Goal: Find specific page/section

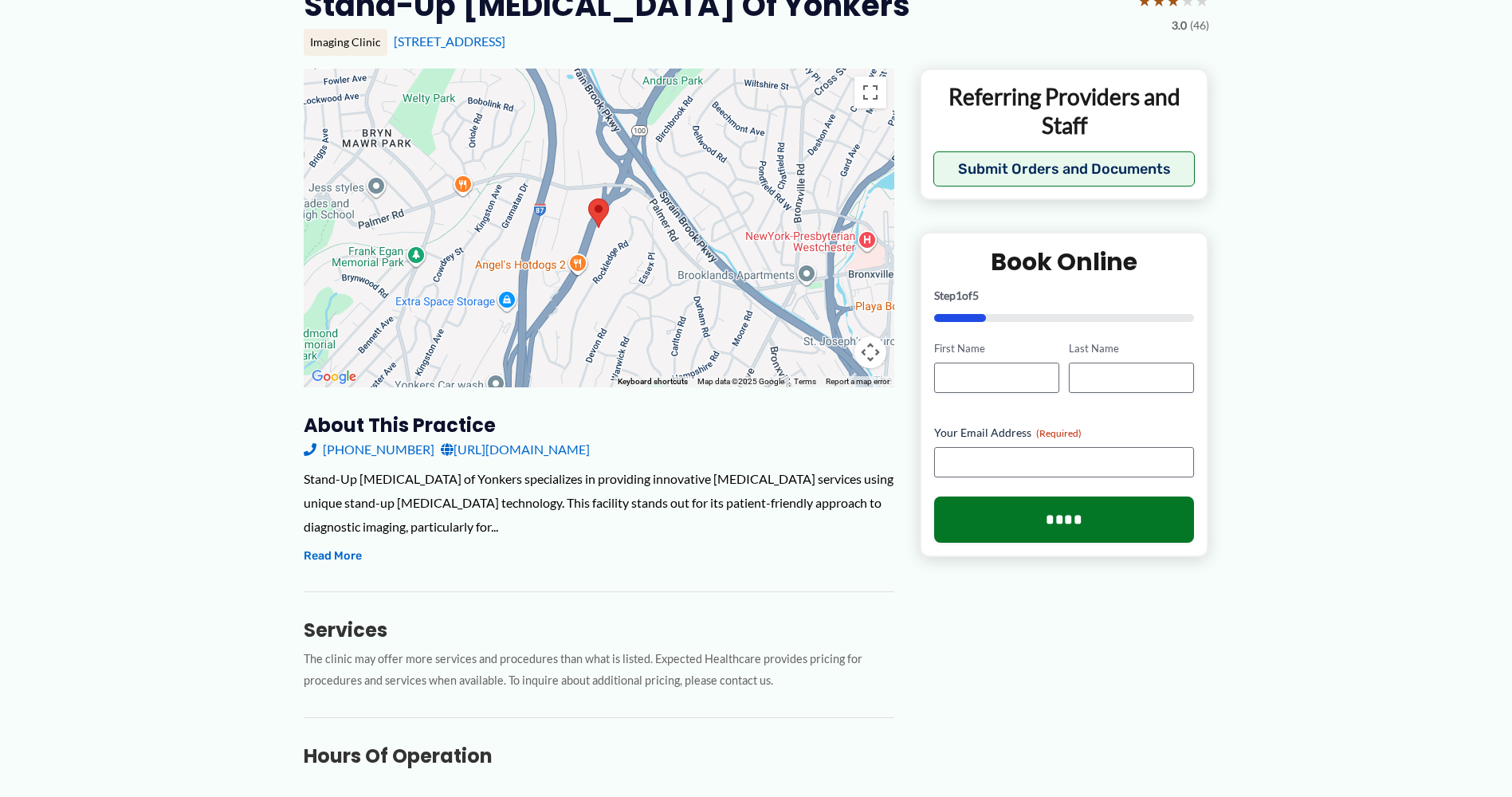
scroll to position [240, 0]
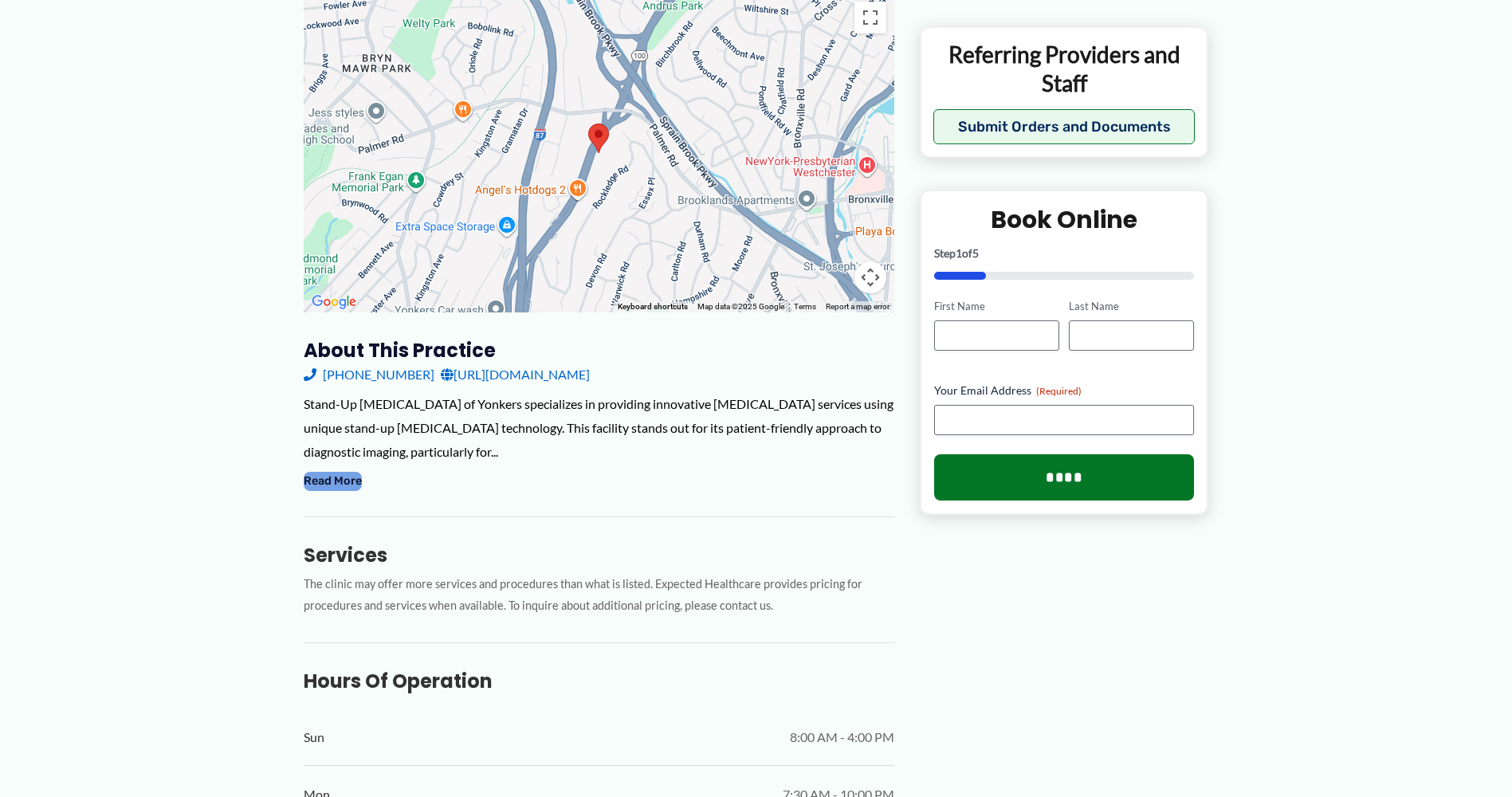
click at [326, 482] on button "Read More" at bounding box center [332, 482] width 58 height 19
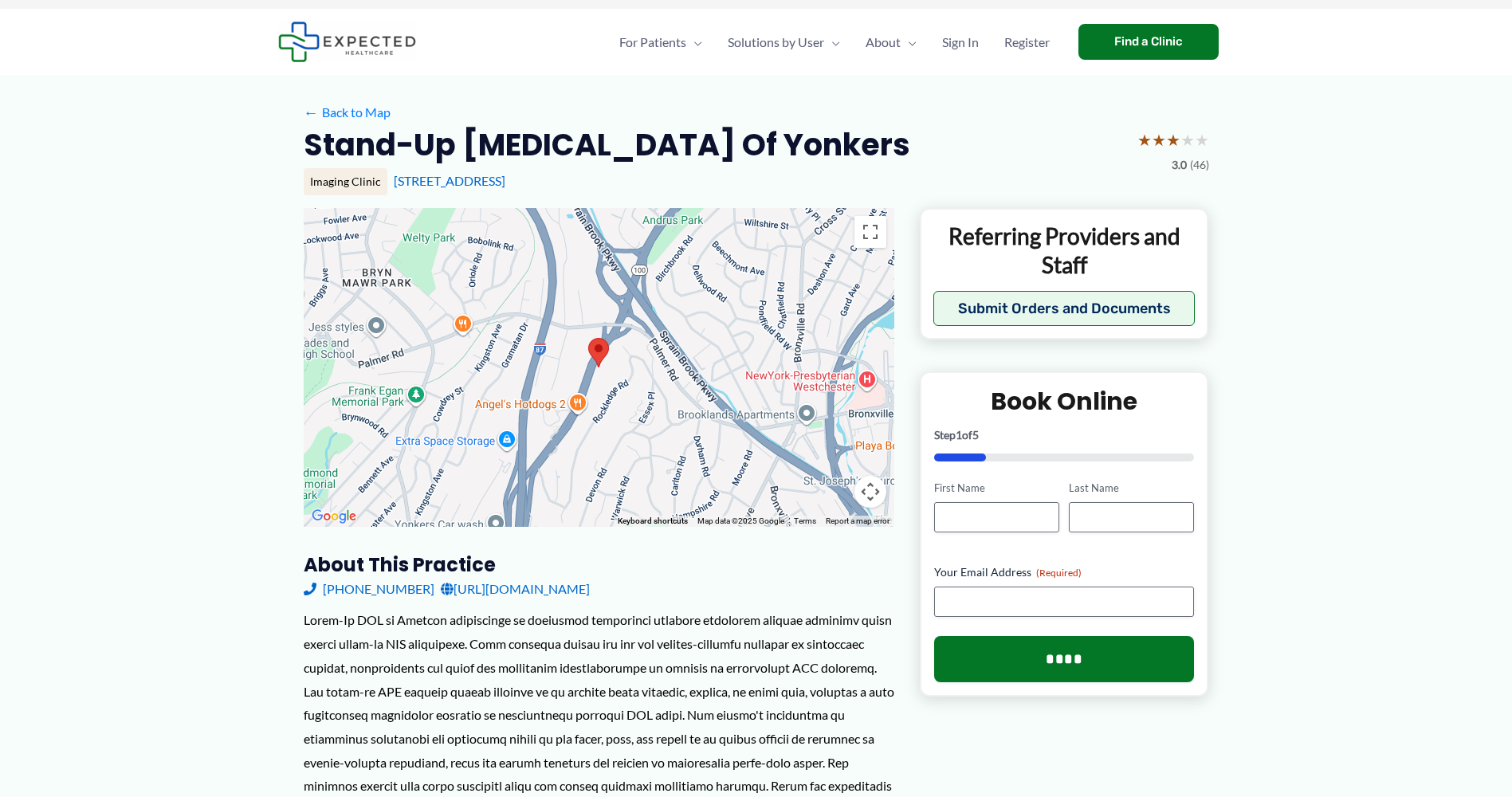
scroll to position [0, 0]
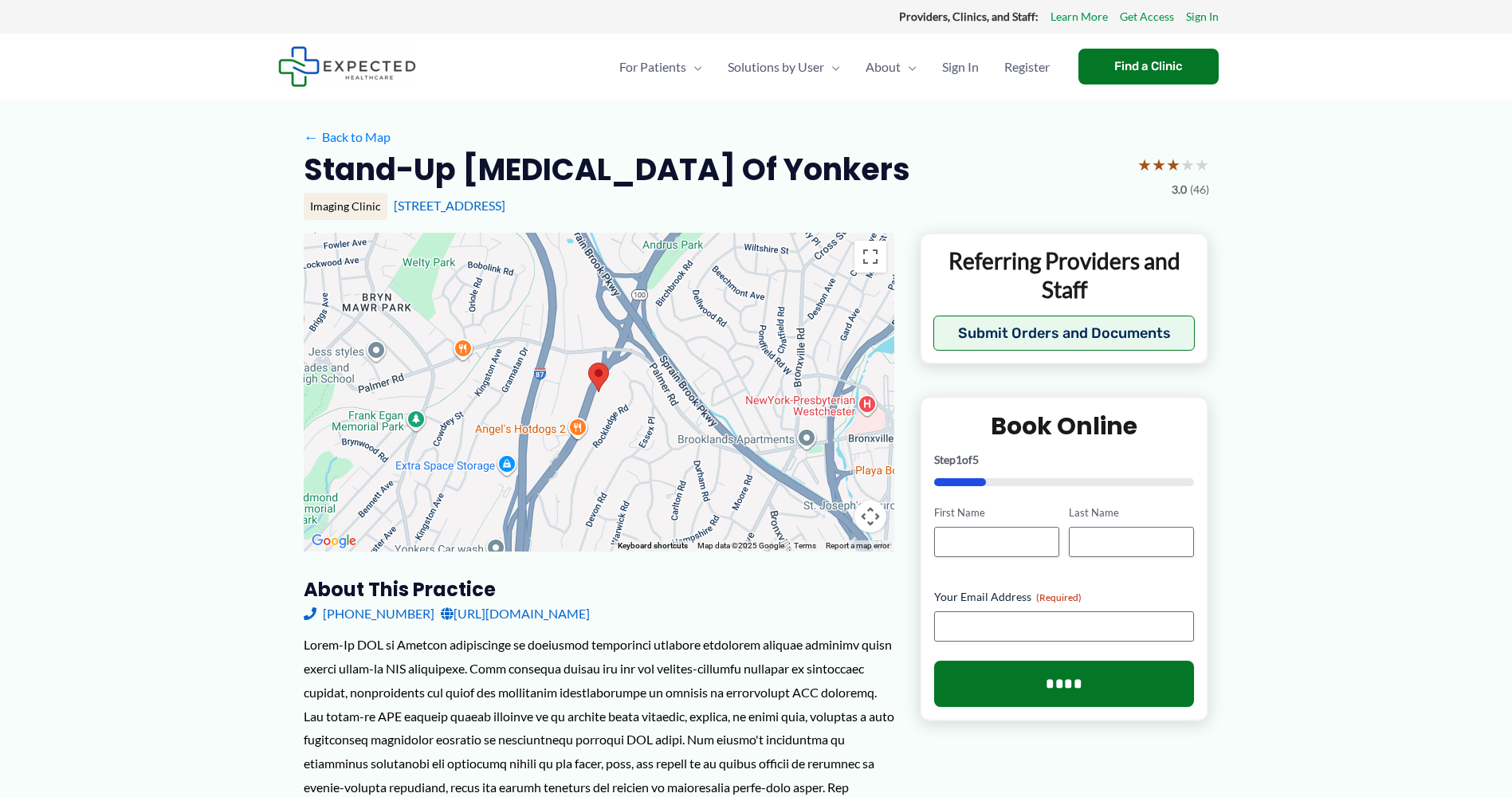
click at [627, 396] on div at bounding box center [598, 392] width 591 height 319
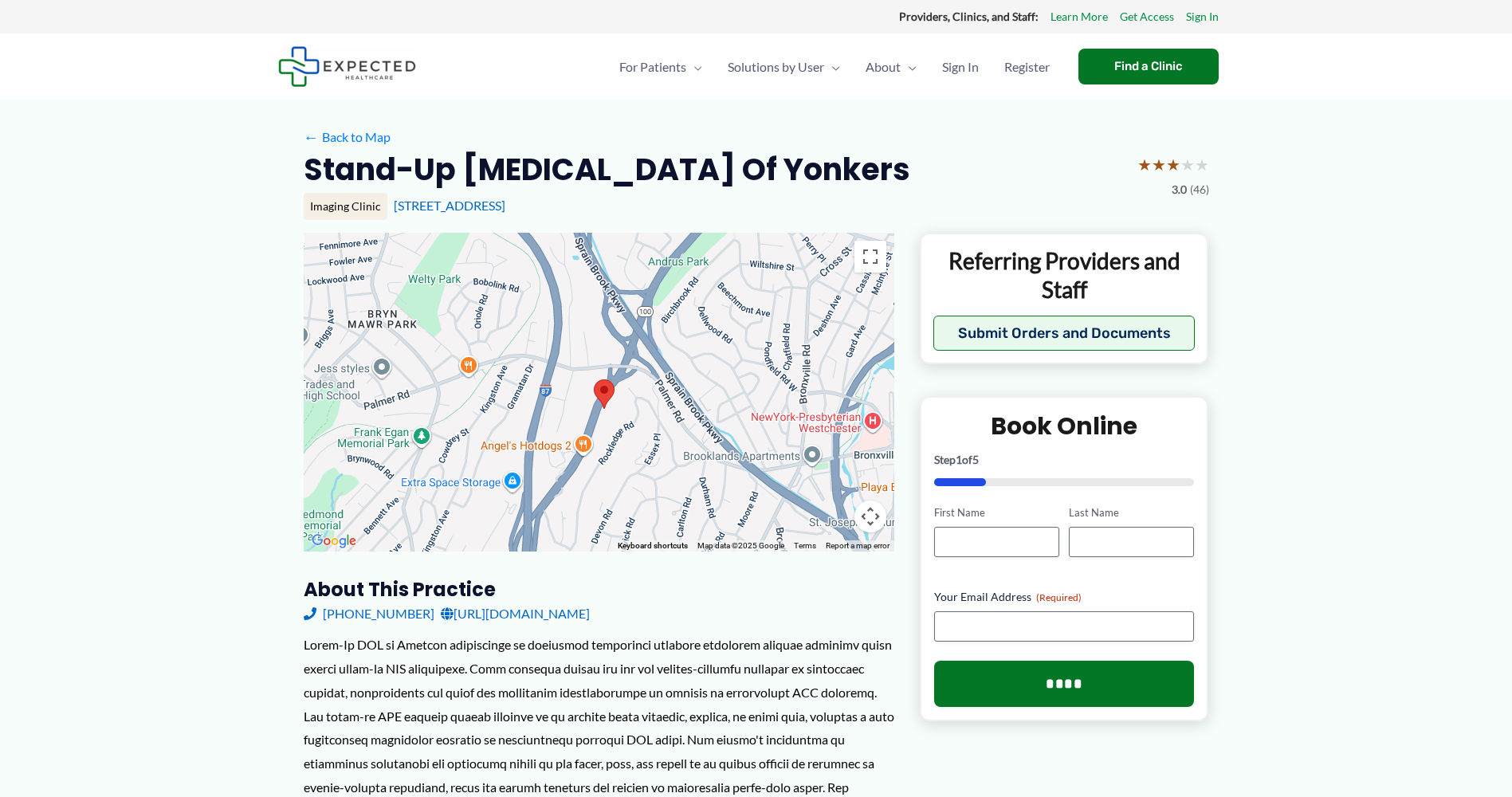
drag, startPoint x: 611, startPoint y: 410, endPoint x: 619, endPoint y: 430, distance: 21.5
click at [619, 430] on div at bounding box center [598, 392] width 591 height 319
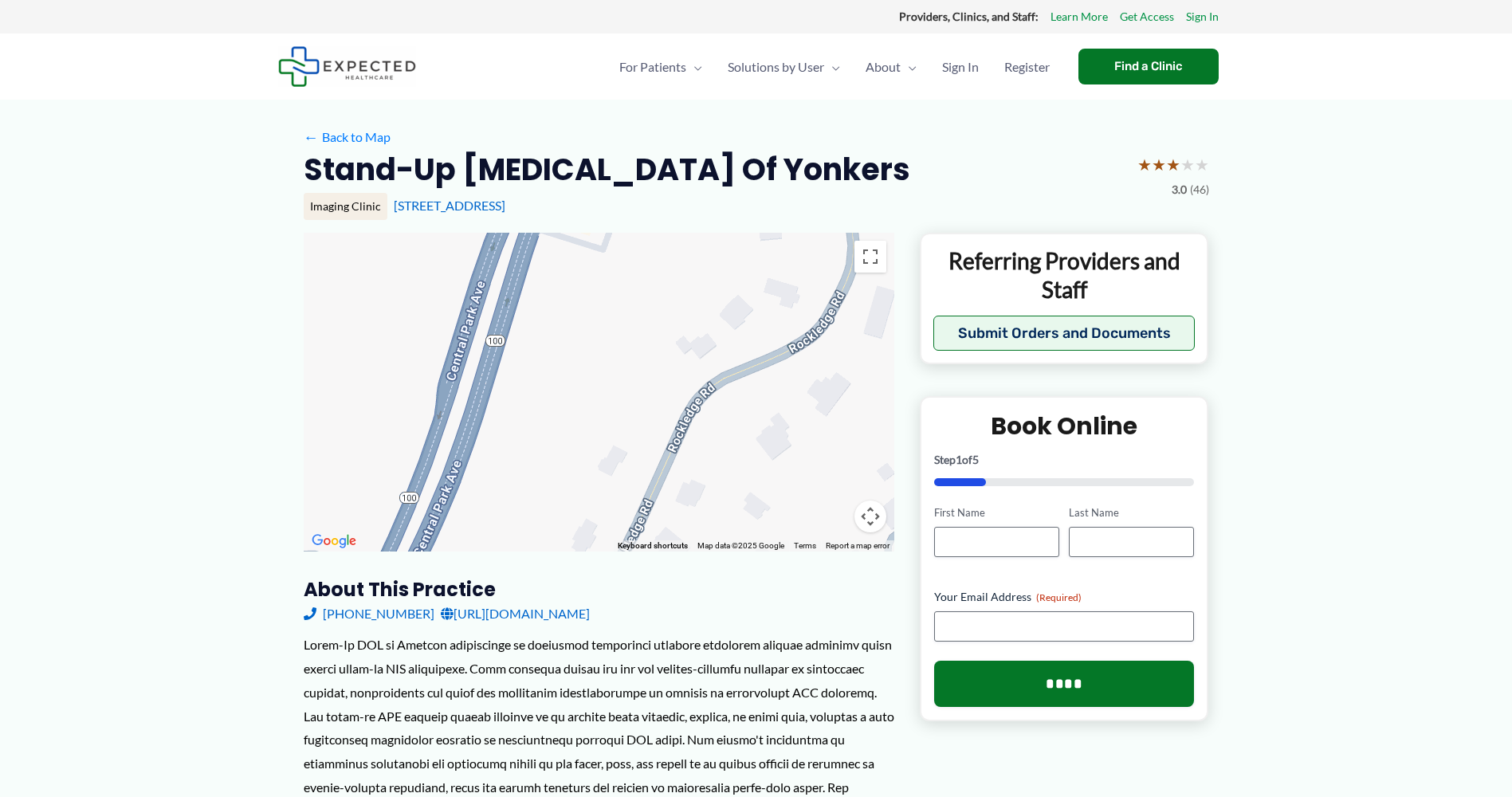
drag, startPoint x: 521, startPoint y: 374, endPoint x: 651, endPoint y: 297, distance: 151.1
click at [651, 297] on div at bounding box center [598, 392] width 591 height 319
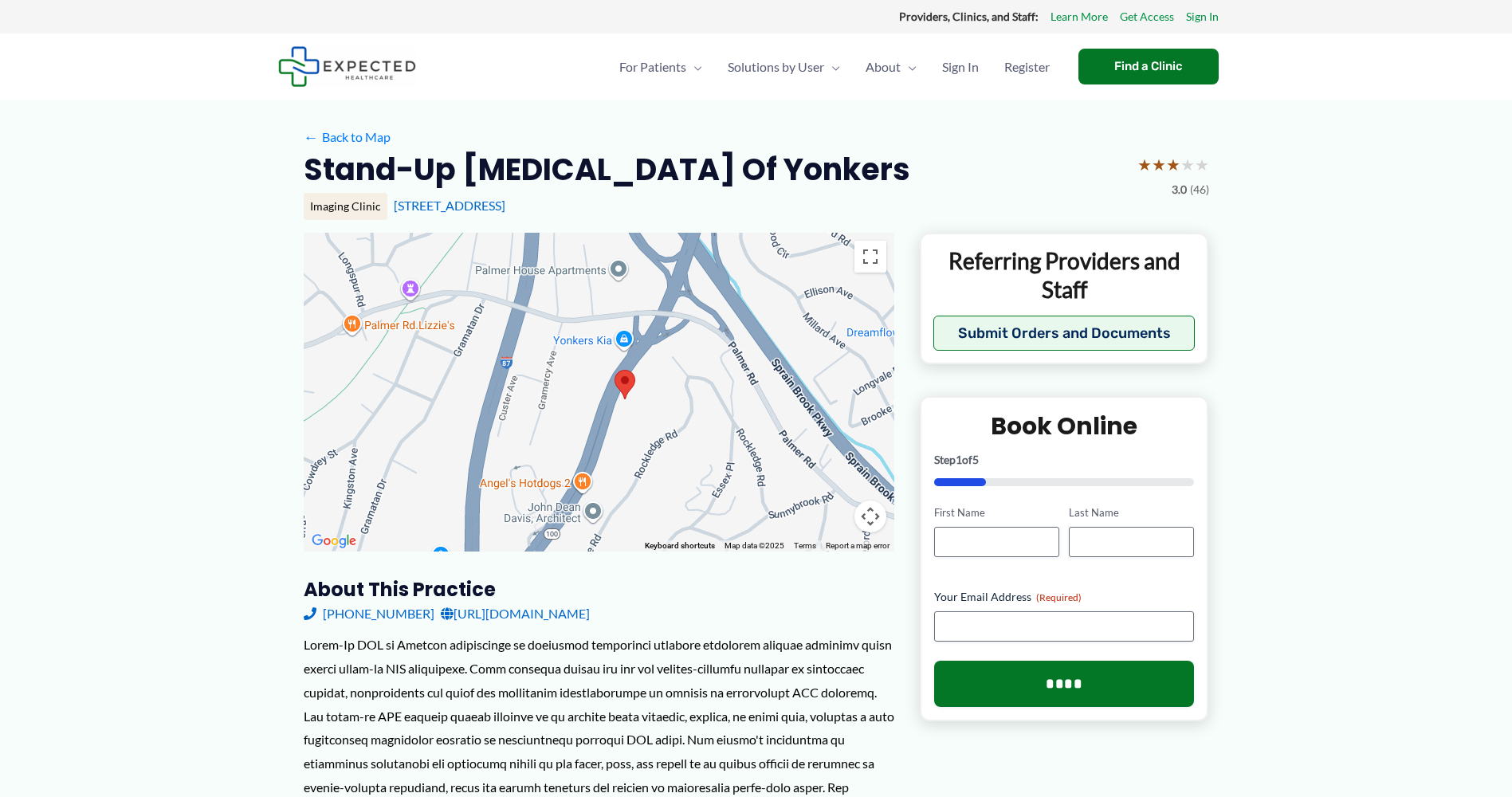
drag, startPoint x: 558, startPoint y: 447, endPoint x: 576, endPoint y: 489, distance: 45.7
click at [576, 489] on div at bounding box center [598, 392] width 591 height 319
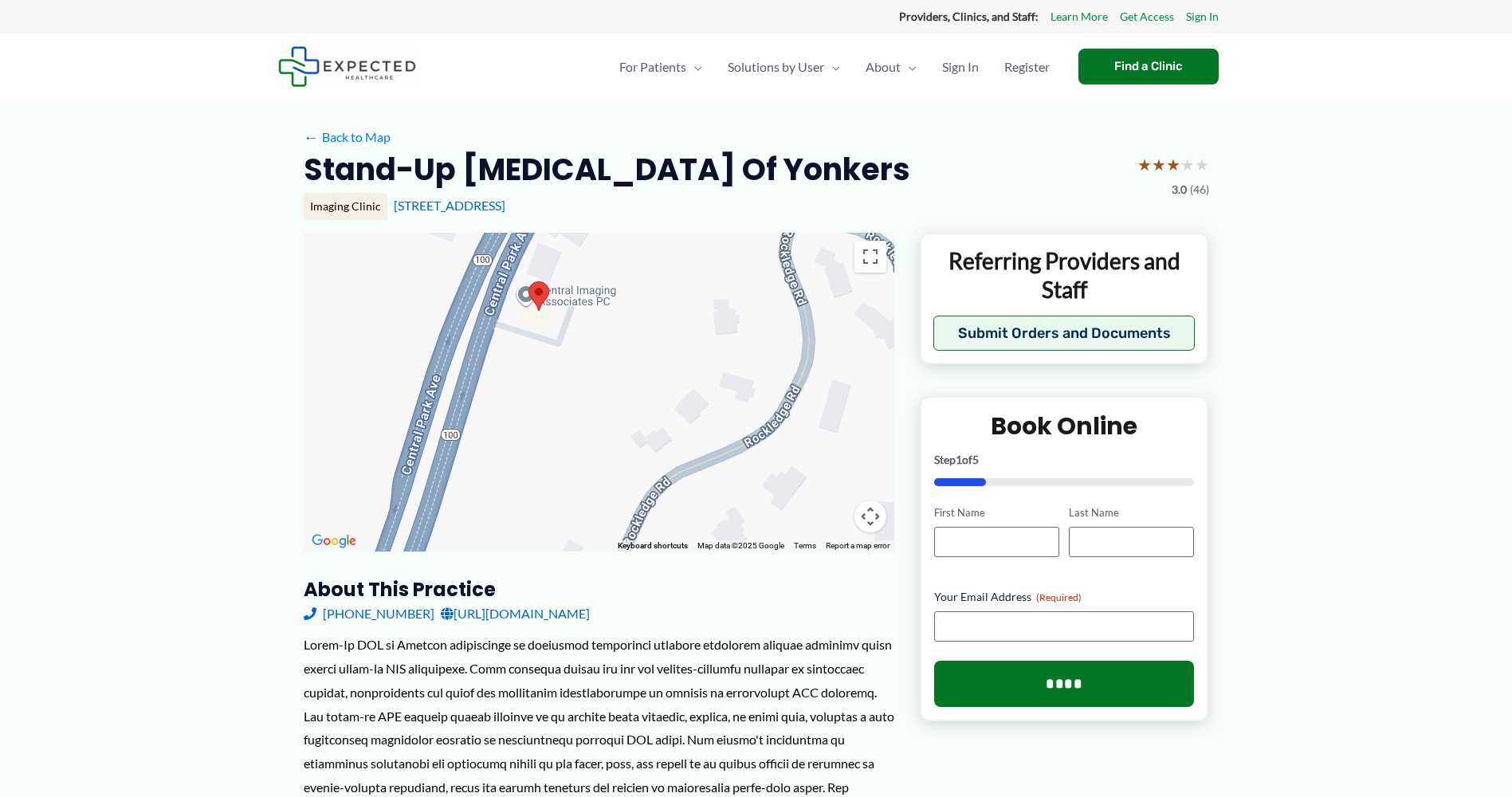
drag, startPoint x: 654, startPoint y: 493, endPoint x: 609, endPoint y: 292, distance: 206.0
click at [609, 292] on div at bounding box center [598, 392] width 591 height 319
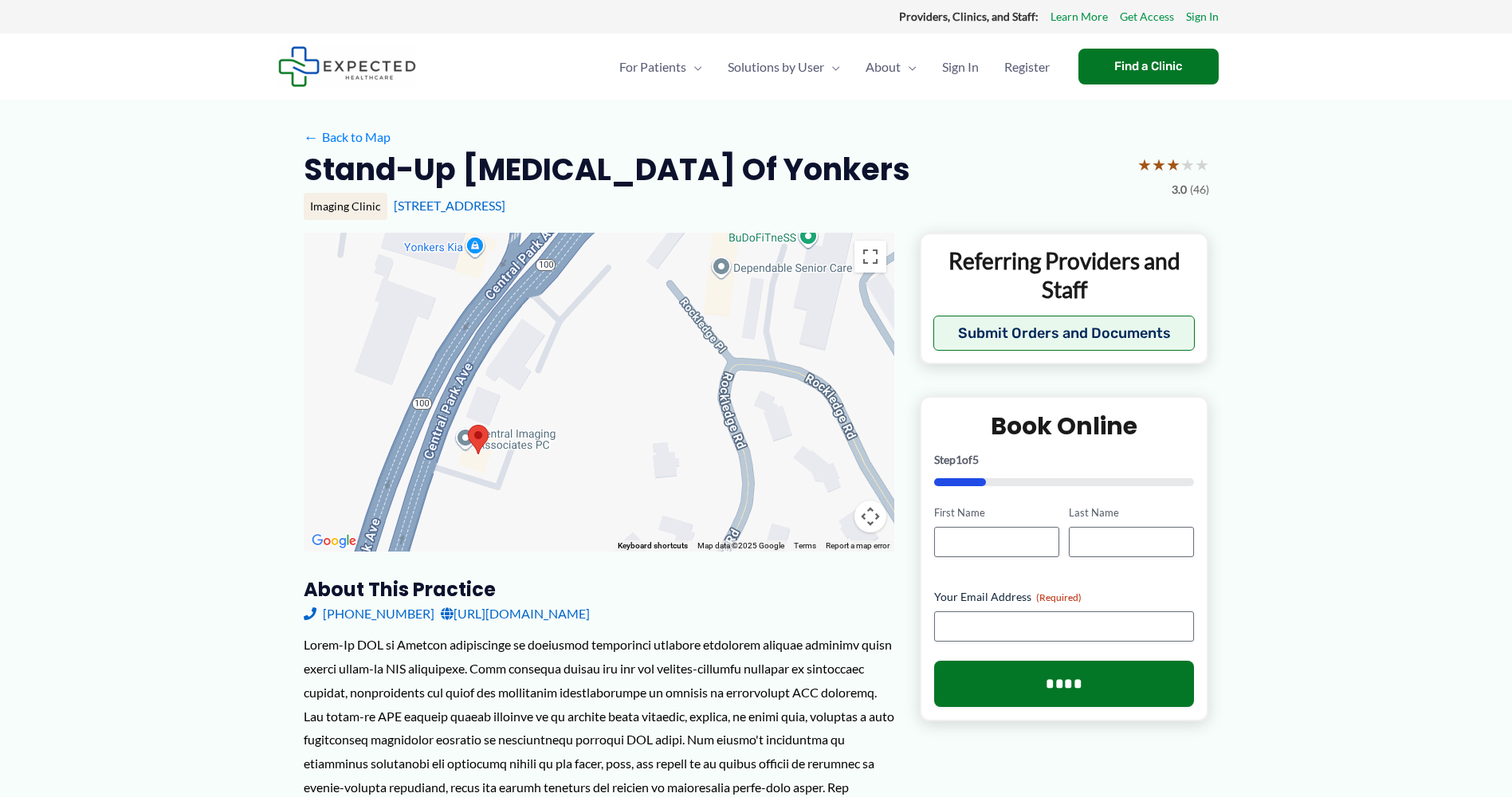
drag, startPoint x: 656, startPoint y: 383, endPoint x: 586, endPoint y: 472, distance: 113.2
click at [594, 522] on div at bounding box center [598, 392] width 591 height 319
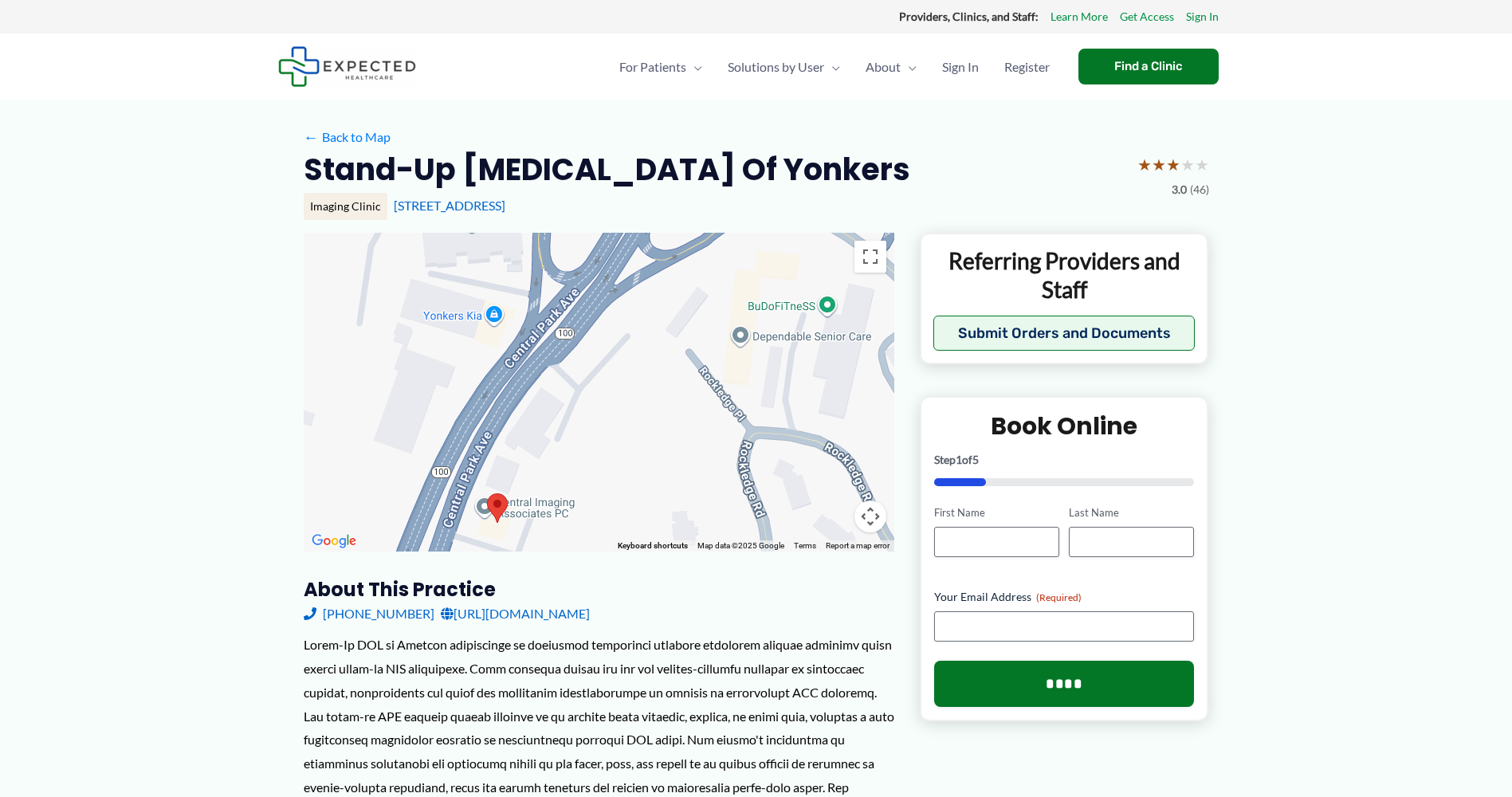
drag, startPoint x: 551, startPoint y: 388, endPoint x: 571, endPoint y: 494, distance: 107.9
click at [571, 494] on div at bounding box center [598, 392] width 591 height 319
click at [402, 203] on link "[STREET_ADDRESS]" at bounding box center [449, 205] width 112 height 15
